Goal: Information Seeking & Learning: Find contact information

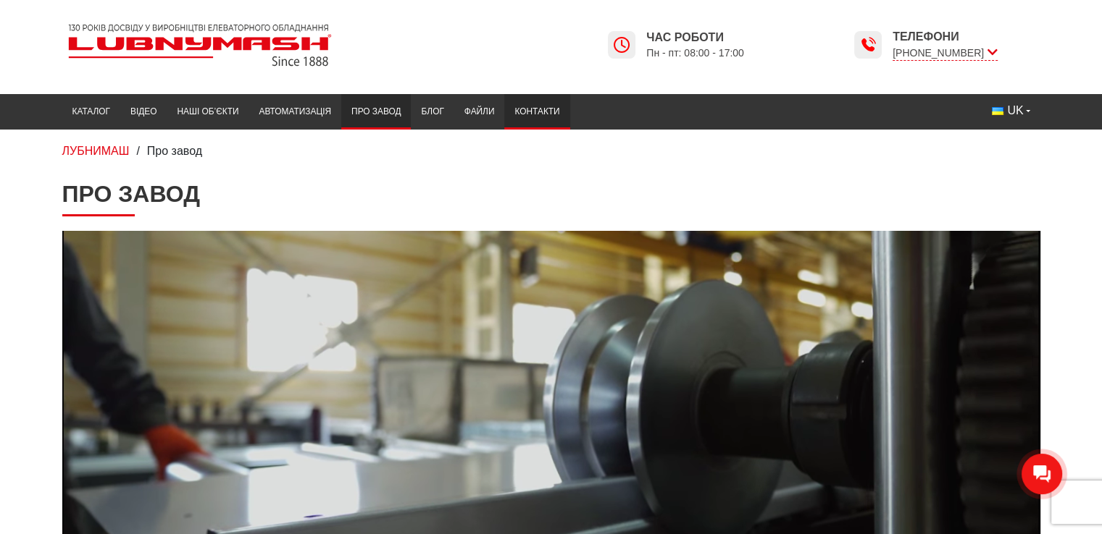
click at [532, 114] on link "Контакти" at bounding box center [536, 112] width 65 height 28
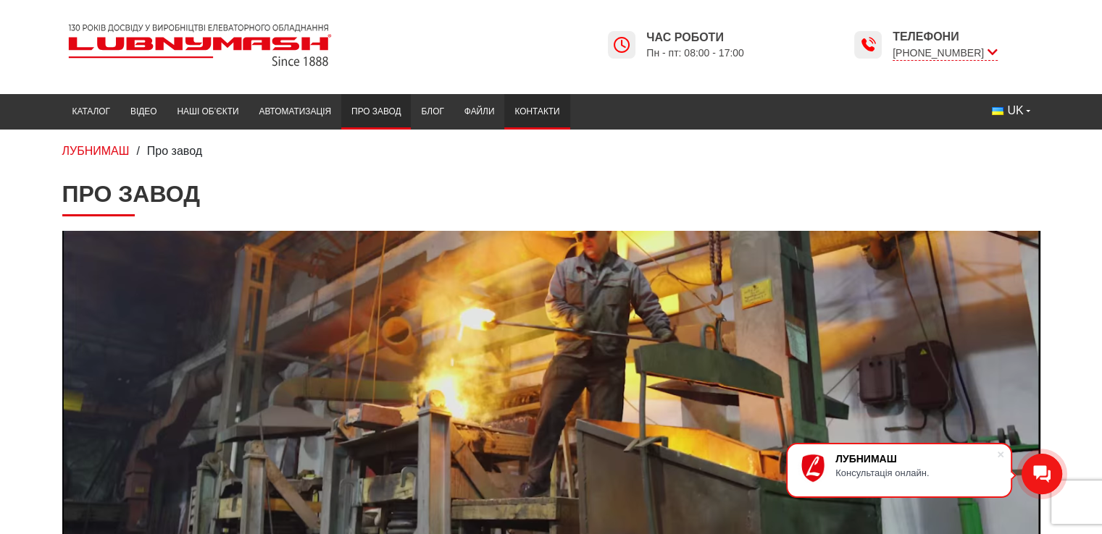
click at [534, 108] on link "Контакти" at bounding box center [536, 112] width 65 height 28
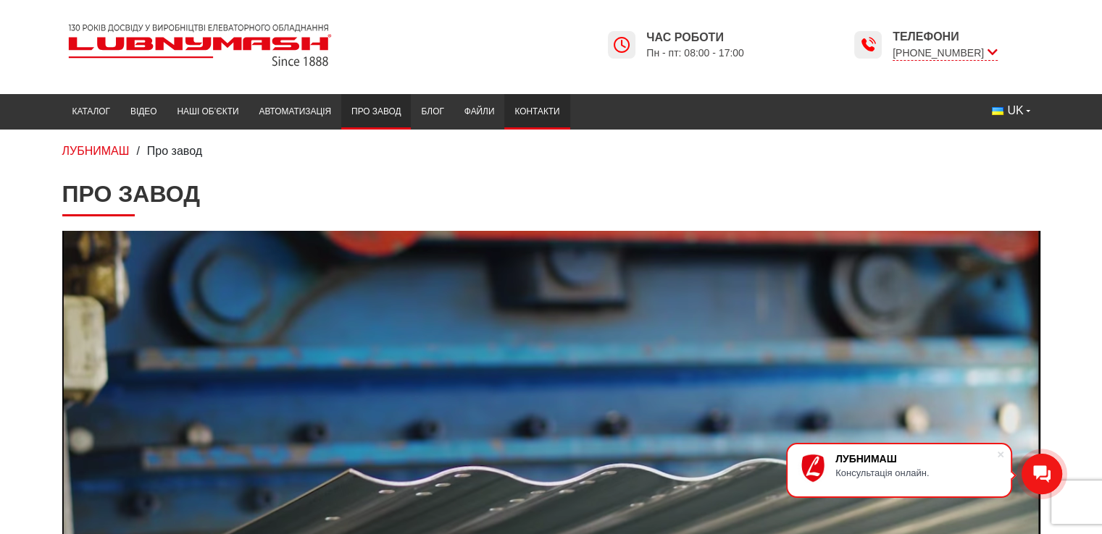
click at [534, 105] on link "Контакти" at bounding box center [536, 112] width 65 height 28
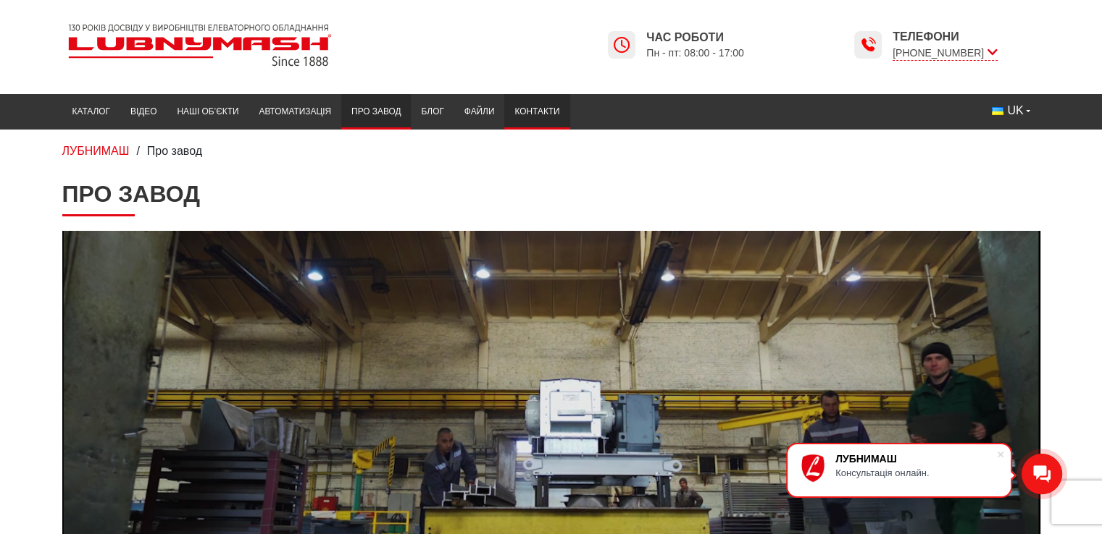
scroll to position [135, 0]
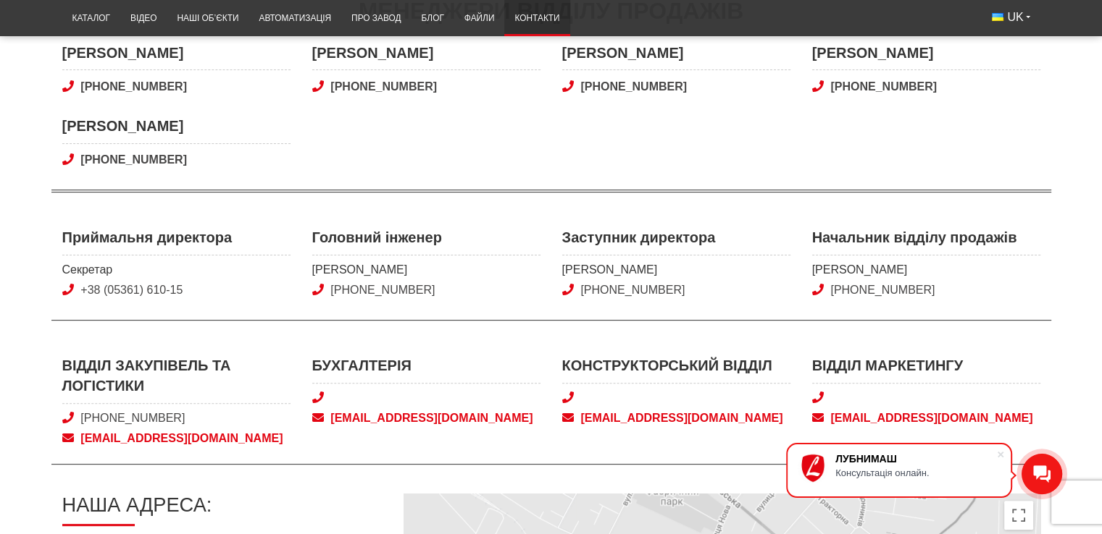
scroll to position [435, 0]
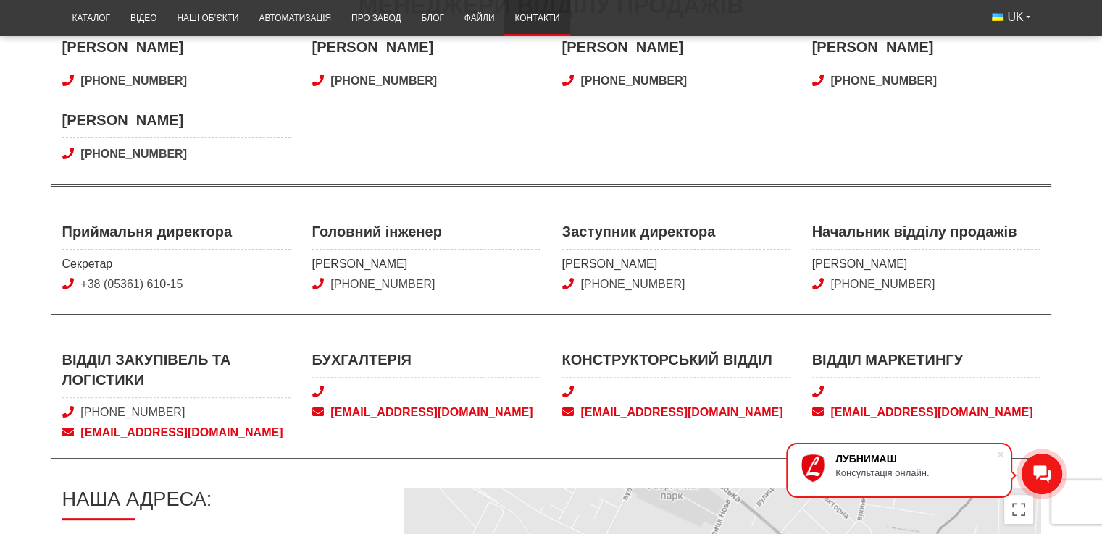
click at [301, 227] on div "Головний інженер [PERSON_NAME] [PHONE_NUMBER]" at bounding box center [426, 259] width 250 height 75
drag, startPoint x: 309, startPoint y: 227, endPoint x: 448, endPoint y: 289, distance: 152.4
click at [448, 289] on div "Головний інженер [PERSON_NAME] [PHONE_NUMBER]" at bounding box center [426, 259] width 250 height 75
copy div "Головний інженер [PERSON_NAME] [PHONE_NUMBER]"
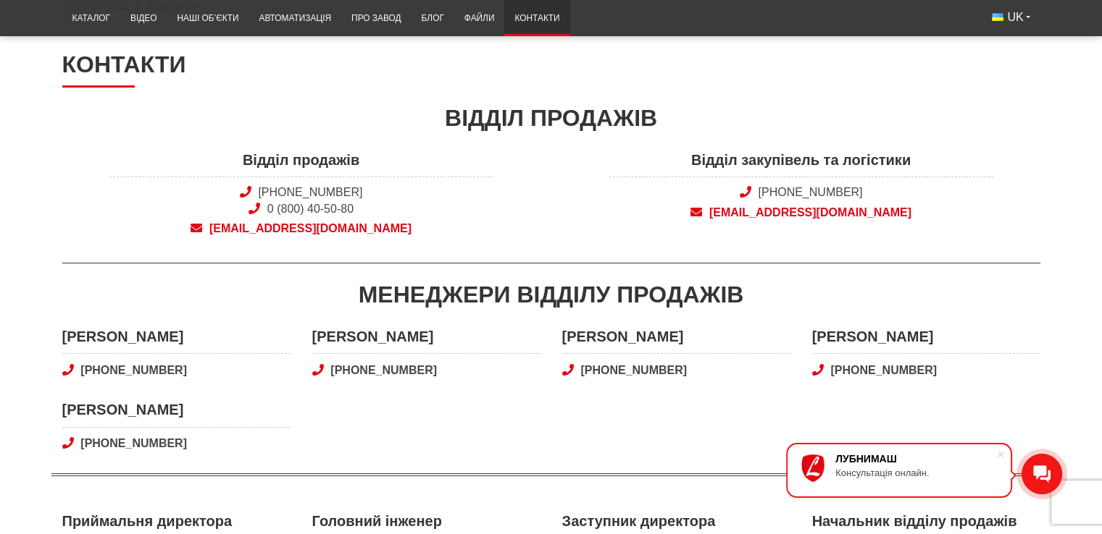
scroll to position [0, 0]
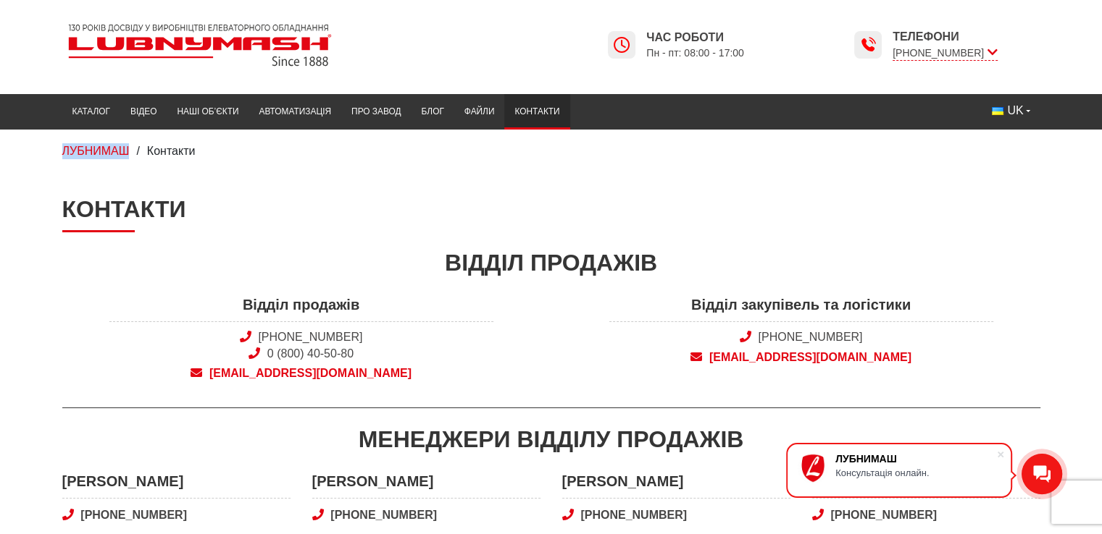
drag, startPoint x: 50, startPoint y: 151, endPoint x: 138, endPoint y: 153, distance: 87.6
click at [138, 153] on div "ЛУБНИМАШ / Контакти" at bounding box center [551, 151] width 1102 height 43
copy span "ЛУБНИМАШ"
